Goal: Go to known website: Access a specific website the user already knows

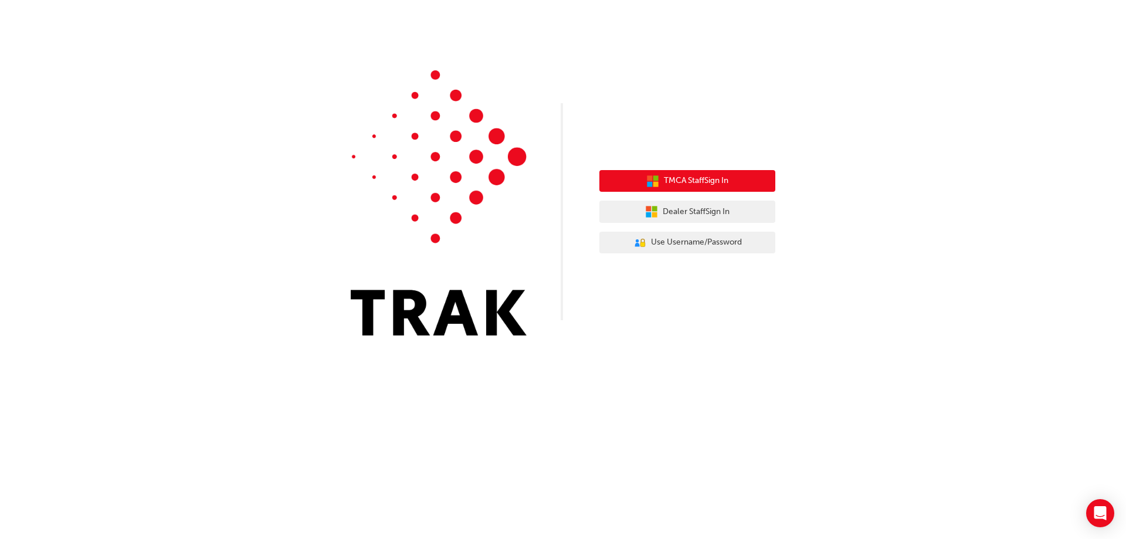
click at [651, 174] on button "TMCA Staff Sign In" at bounding box center [687, 181] width 176 height 22
click at [666, 184] on span "TMCA Staff Sign In" at bounding box center [696, 180] width 64 height 13
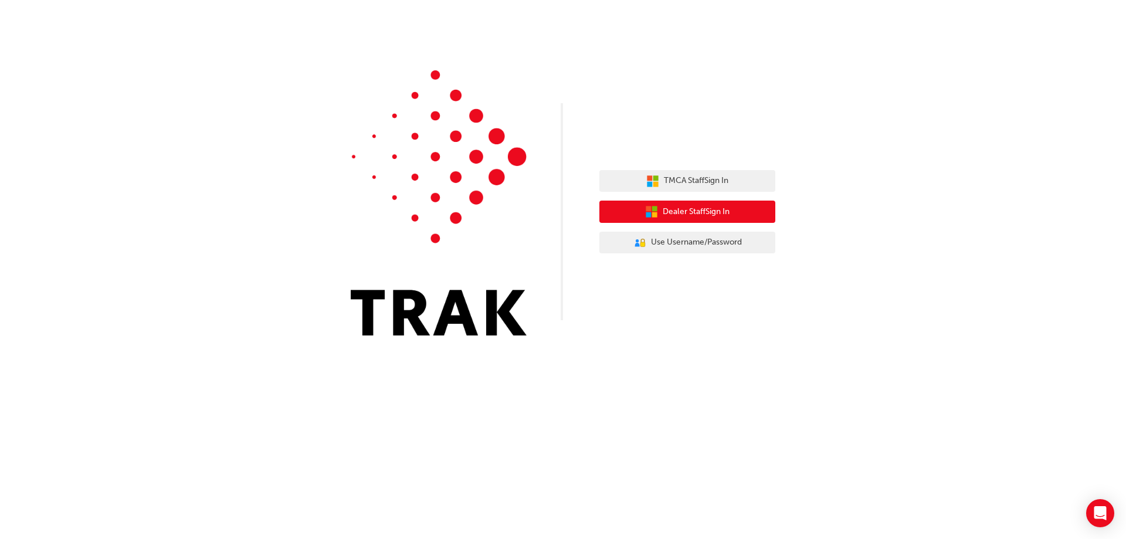
click at [709, 212] on span "Dealer Staff Sign In" at bounding box center [696, 211] width 67 height 13
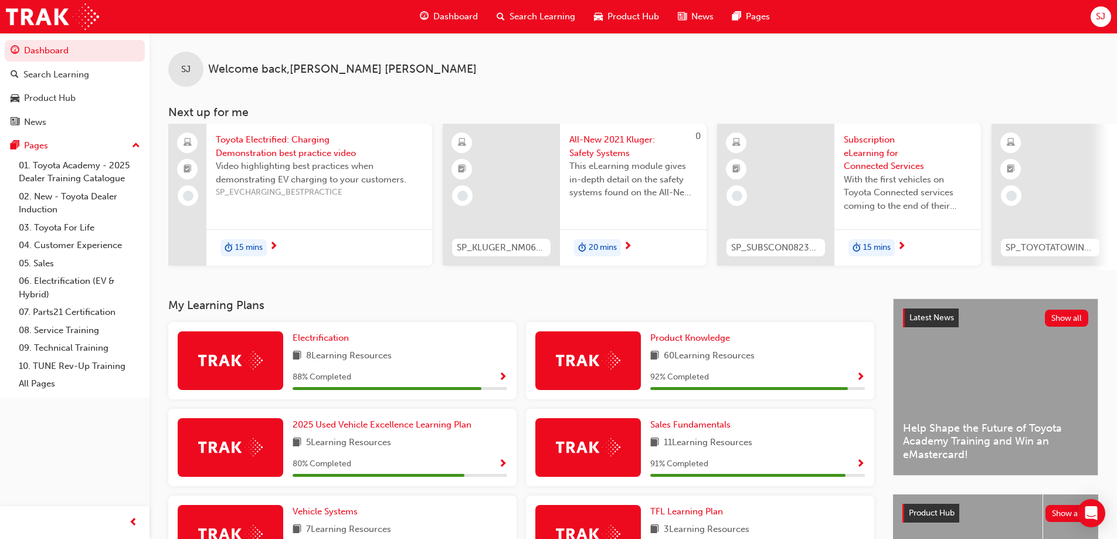
drag, startPoint x: 485, startPoint y: 72, endPoint x: 472, endPoint y: 70, distance: 13.0
click at [472, 70] on div "SJ Welcome back , Samuel Jones" at bounding box center [633, 60] width 967 height 54
